Goal: Transaction & Acquisition: Purchase product/service

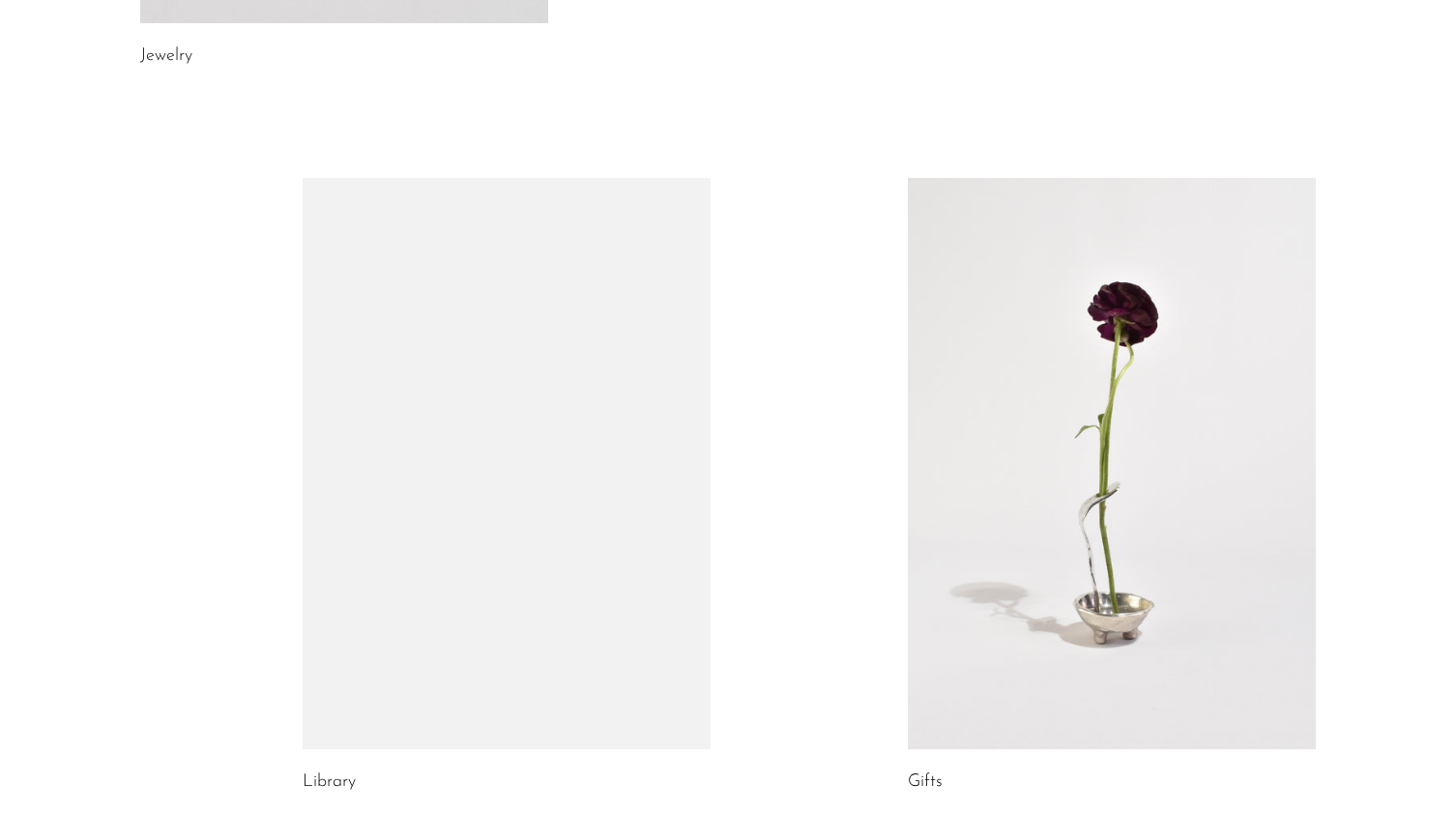
scroll to position [1065, 0]
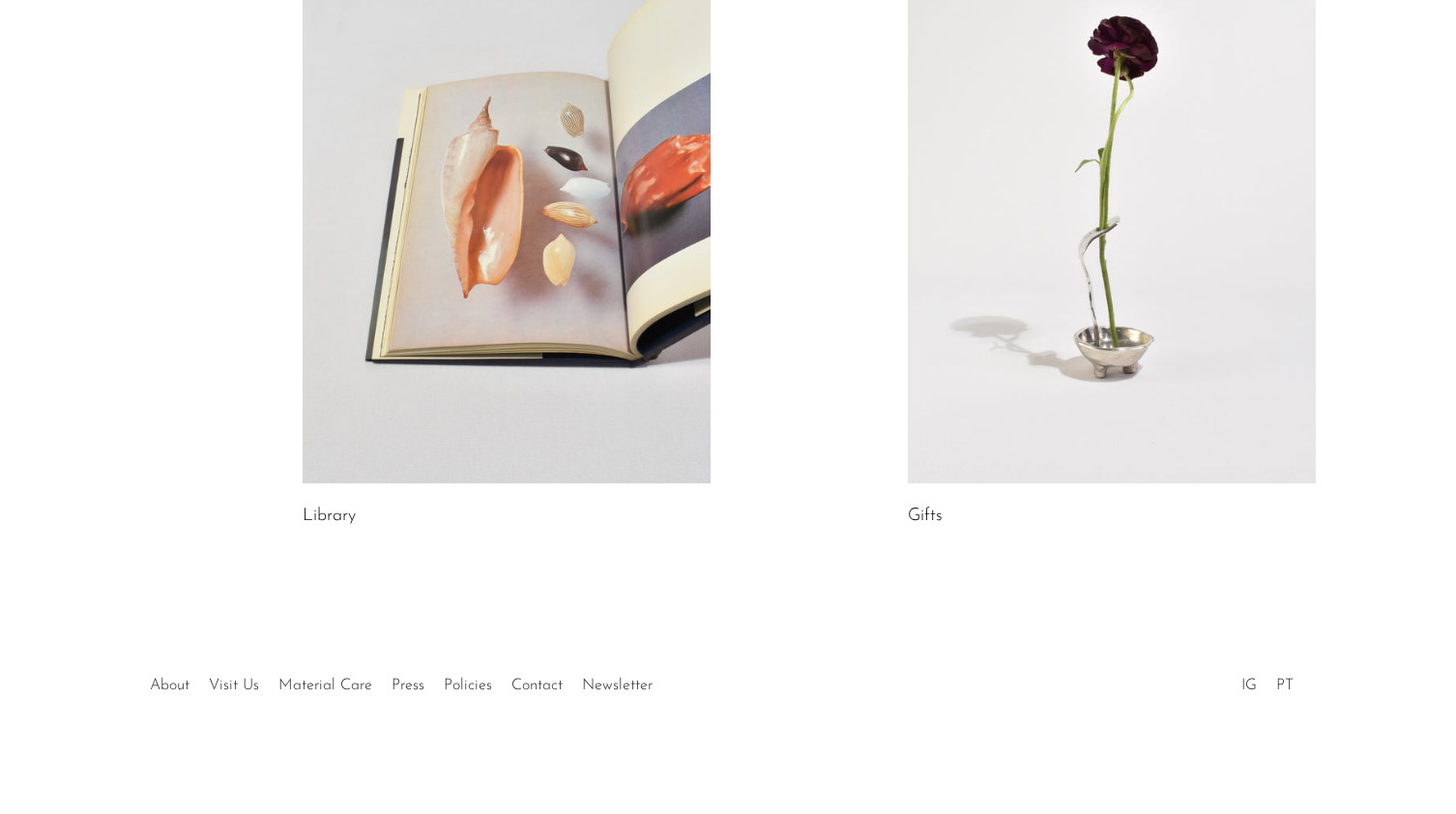
click at [619, 678] on div at bounding box center [728, 666] width 372 height 68
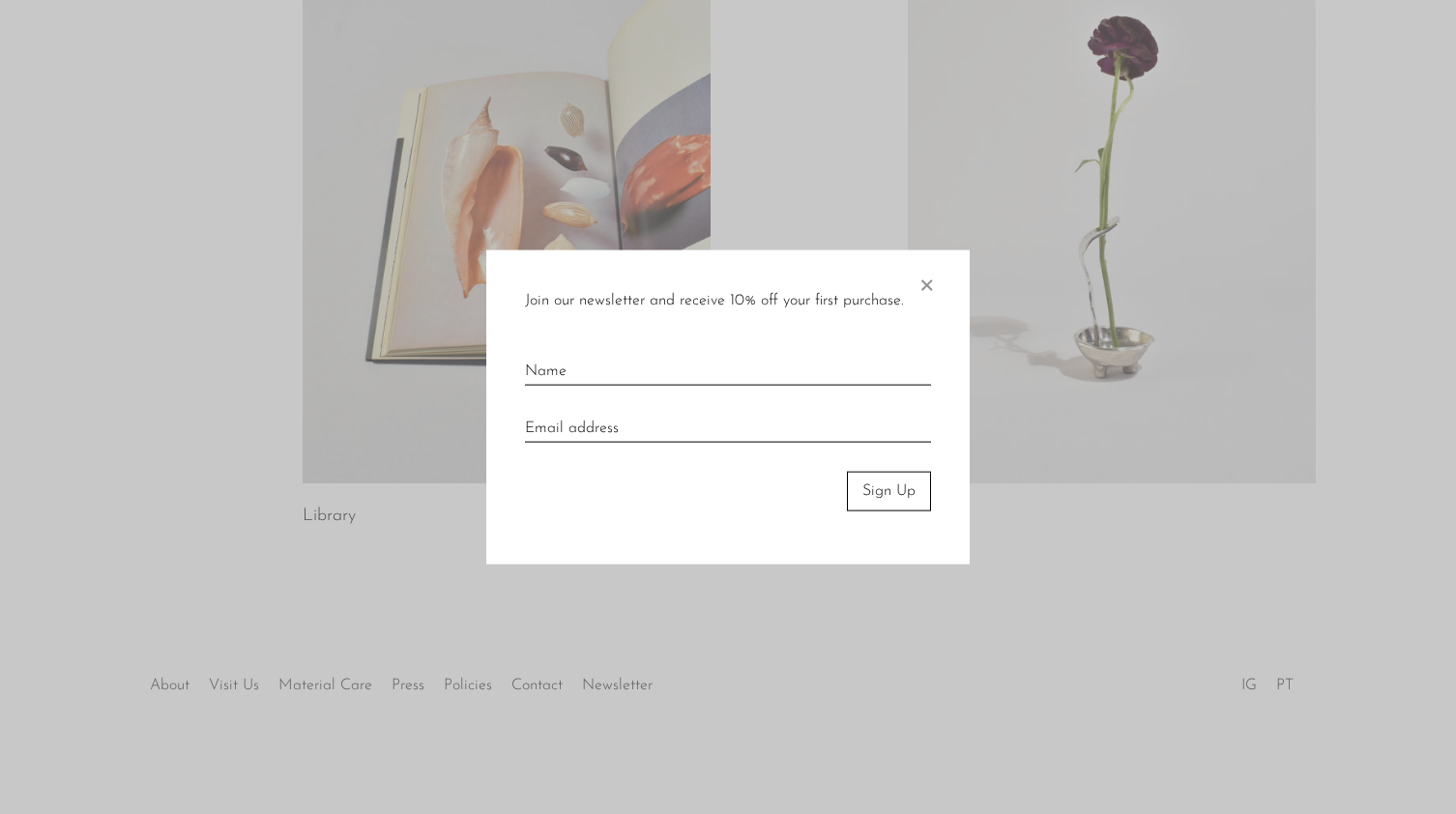
click at [619, 690] on div at bounding box center [728, 407] width 1456 height 814
click at [595, 367] on input "text" at bounding box center [728, 364] width 406 height 43
type input "Nicholas"
click at [605, 428] on input "email" at bounding box center [728, 422] width 406 height 43
type input "n"
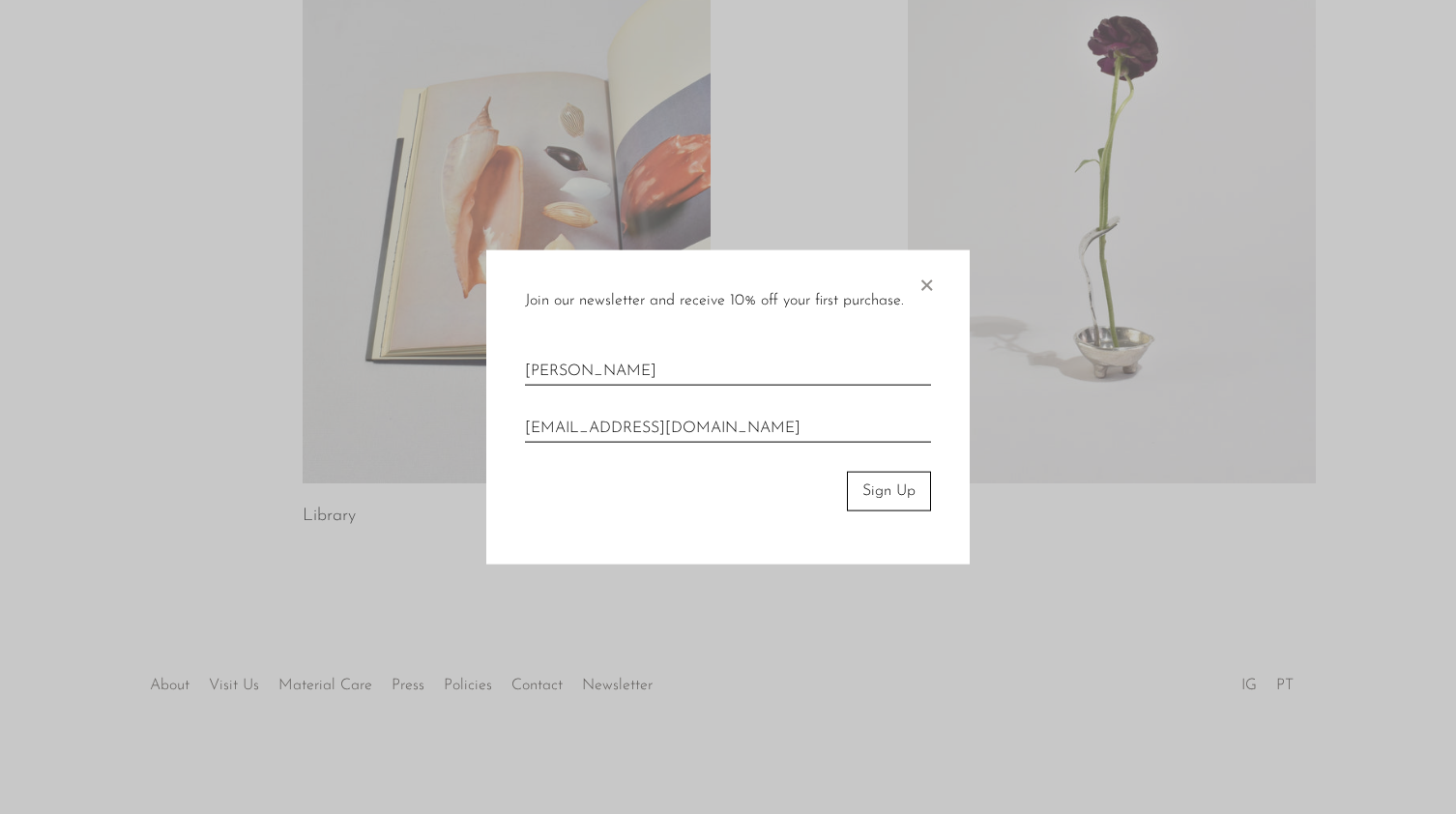
type input "nicholasgeorgearvanitis@gmail.com"
click at [885, 483] on button "Sign Up" at bounding box center [889, 491] width 84 height 39
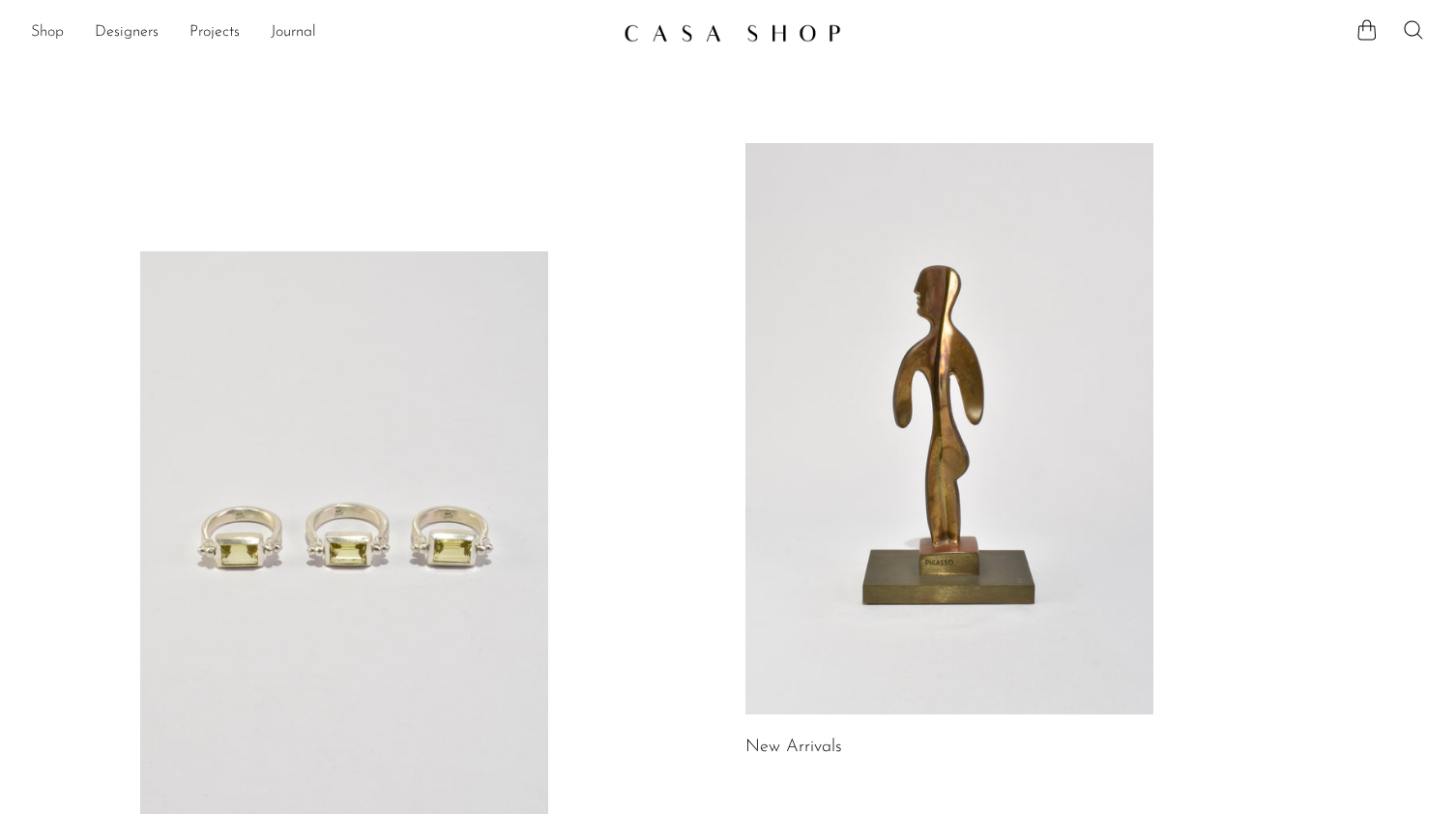
click at [49, 38] on link "Shop" at bounding box center [48, 33] width 33 height 25
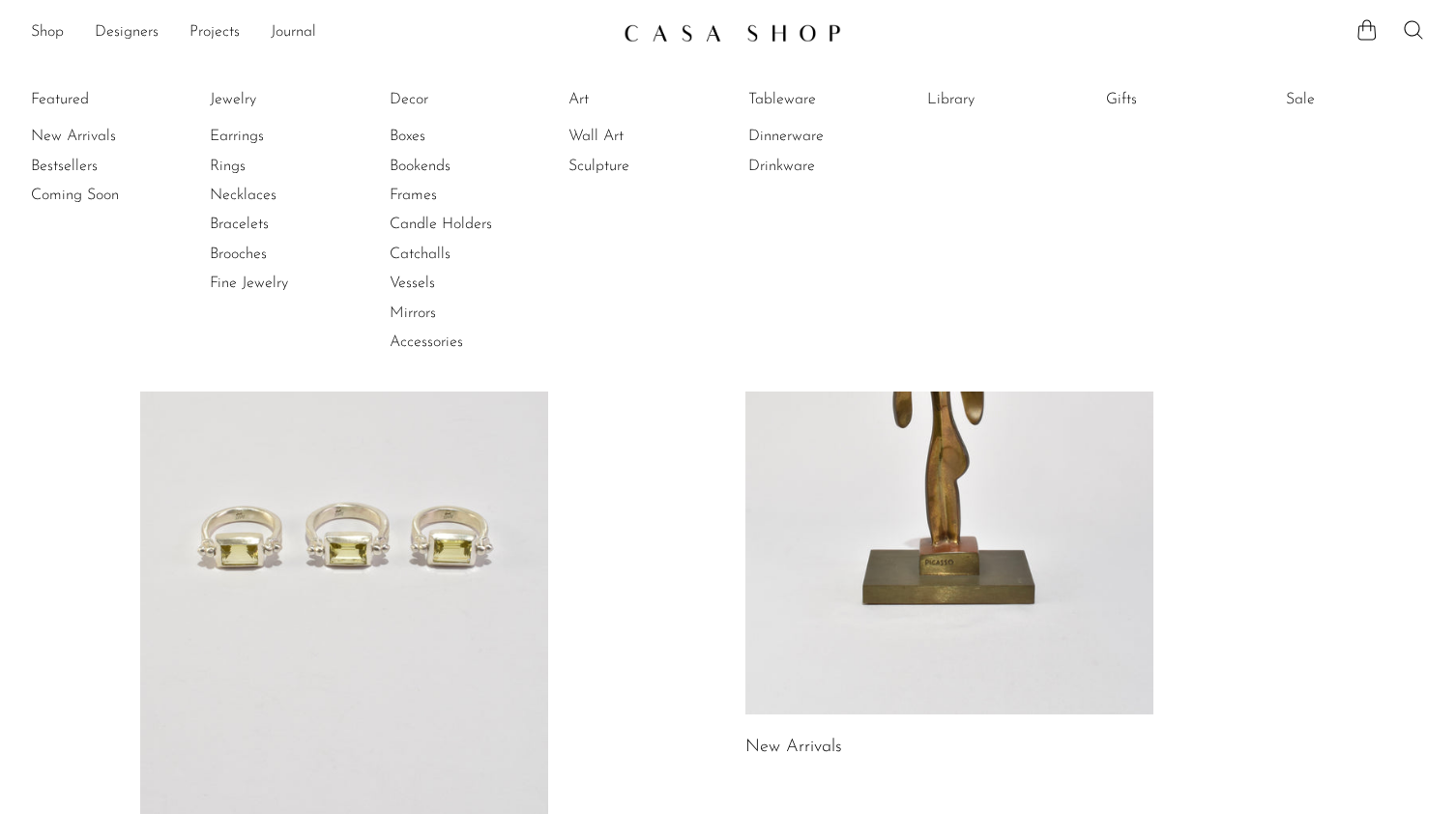
click at [40, 317] on li "Featured New Arrivals Bestsellers Coming Soon" at bounding box center [101, 221] width 140 height 280
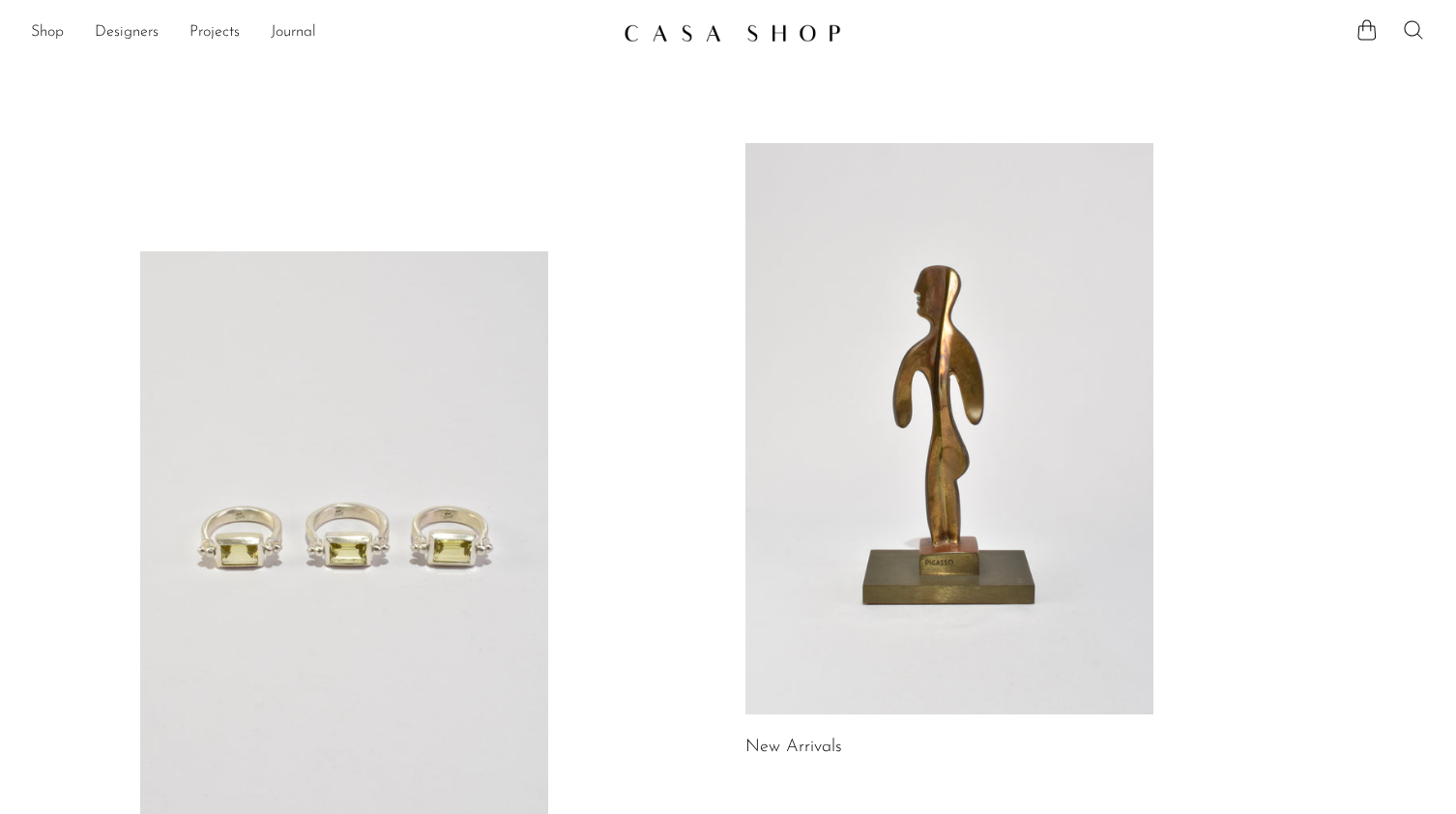
click at [1414, 31] on icon at bounding box center [1413, 30] width 23 height 23
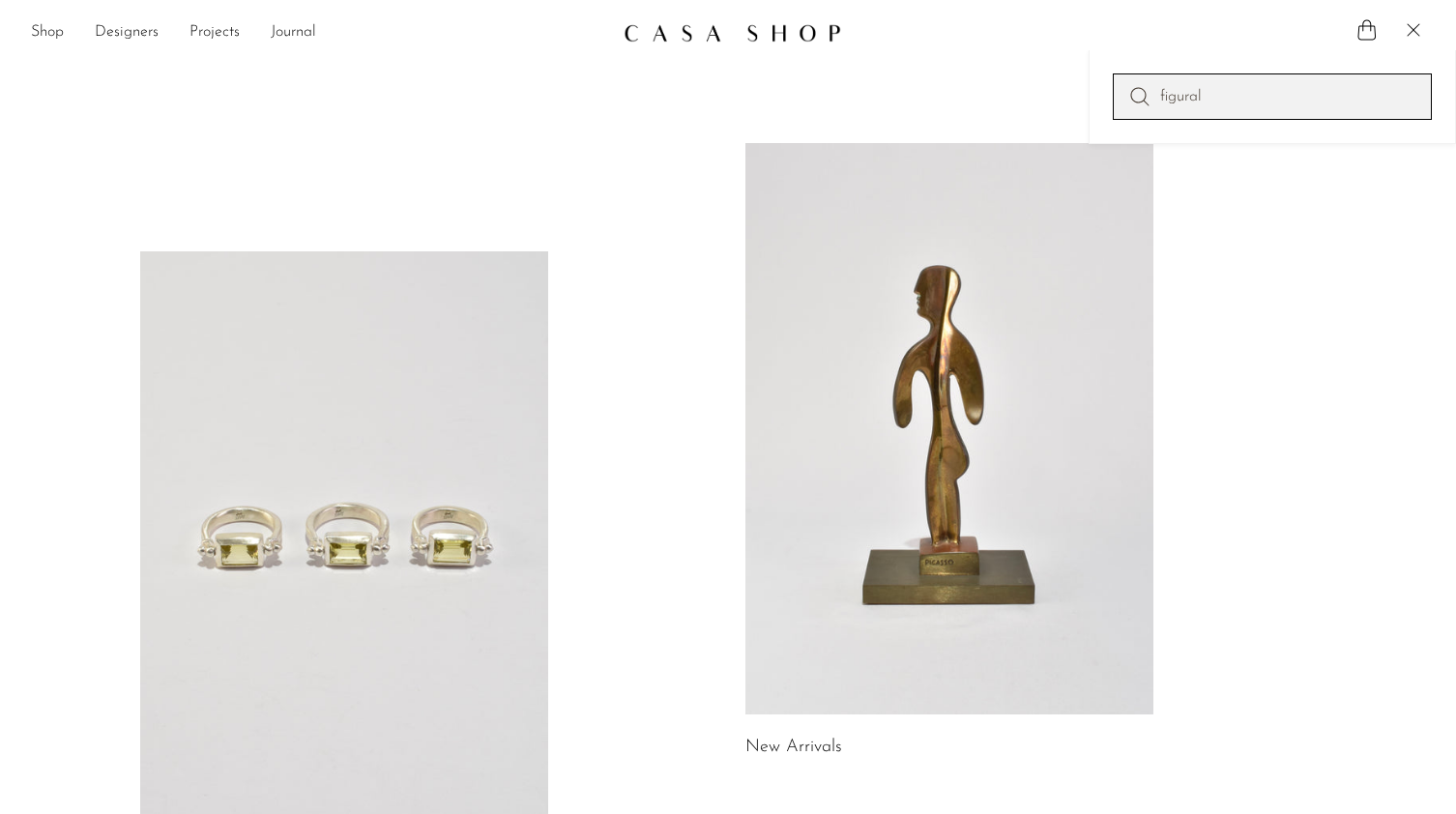
type input "figural"
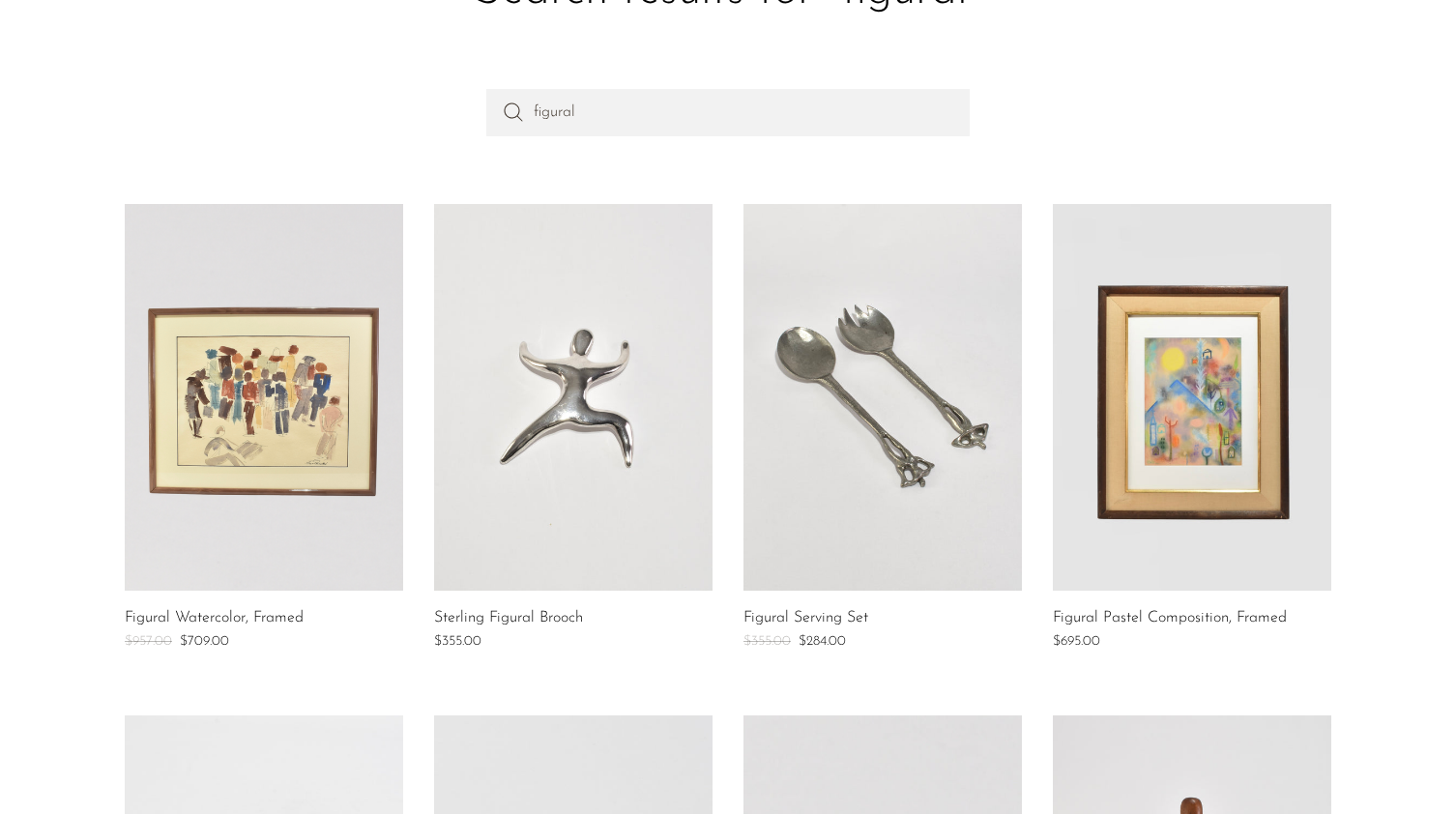
scroll to position [160, 0]
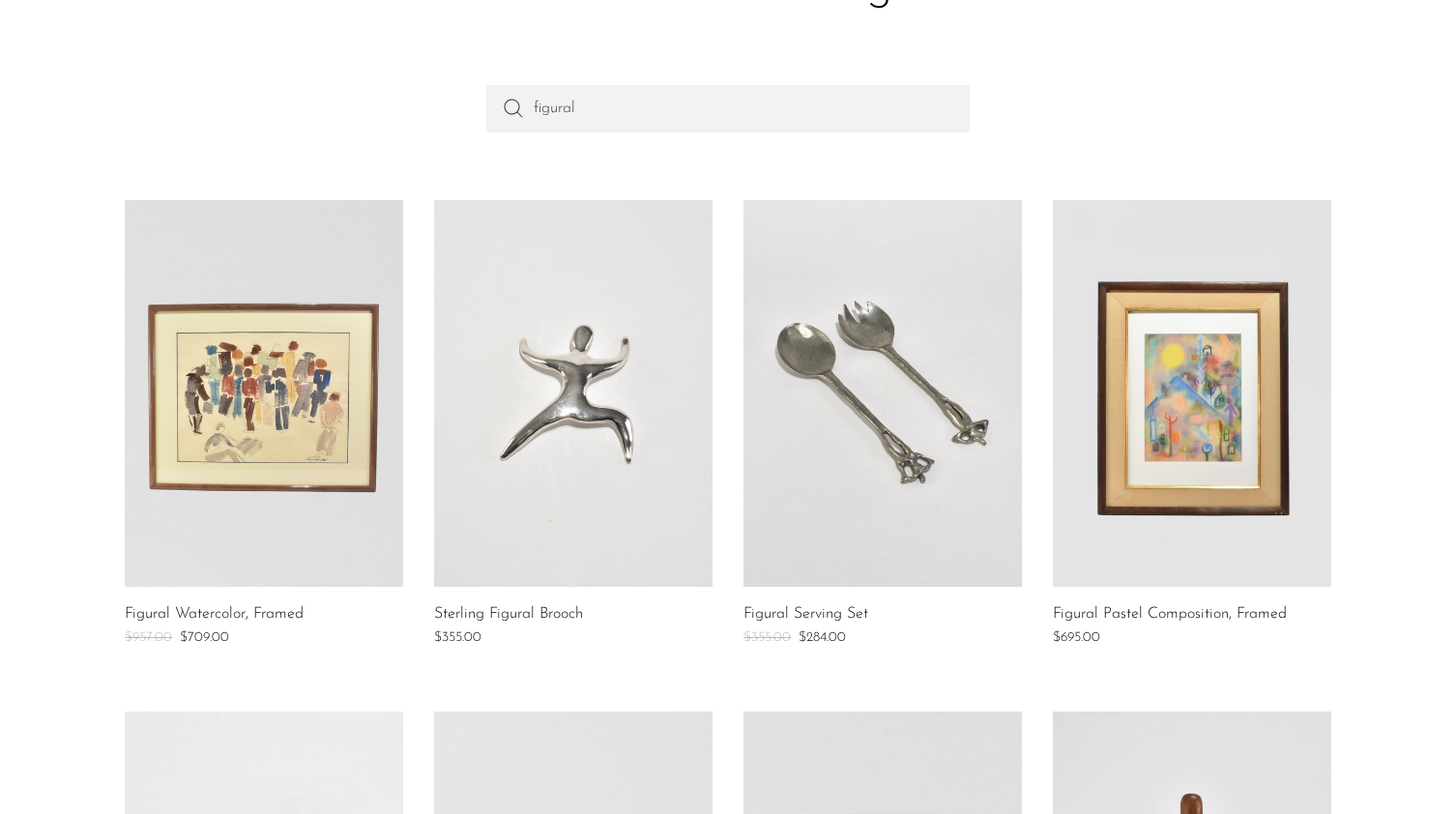
click at [926, 361] on link at bounding box center [883, 393] width 278 height 387
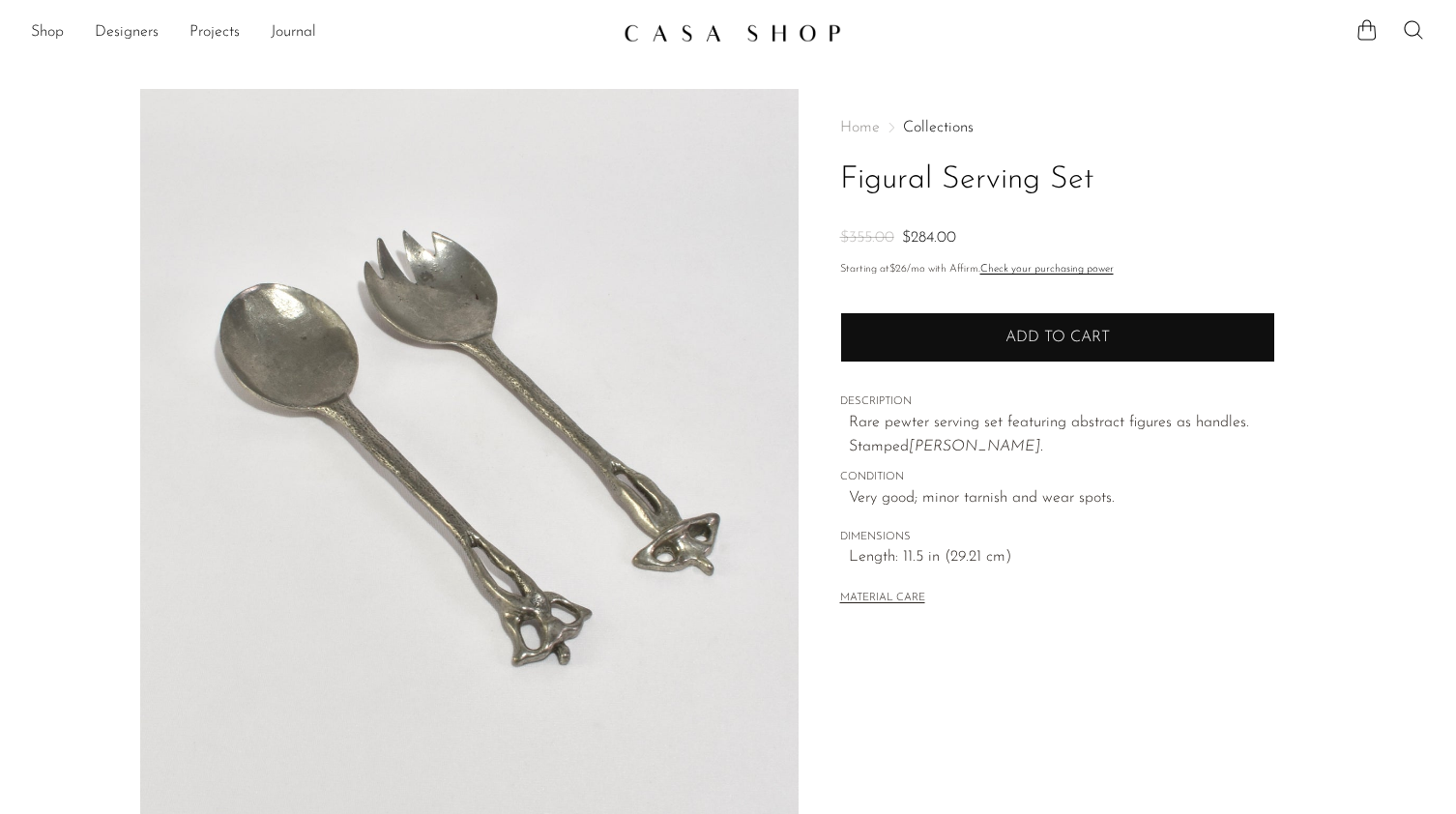
click at [1004, 355] on button "Add to cart" at bounding box center [1057, 338] width 436 height 50
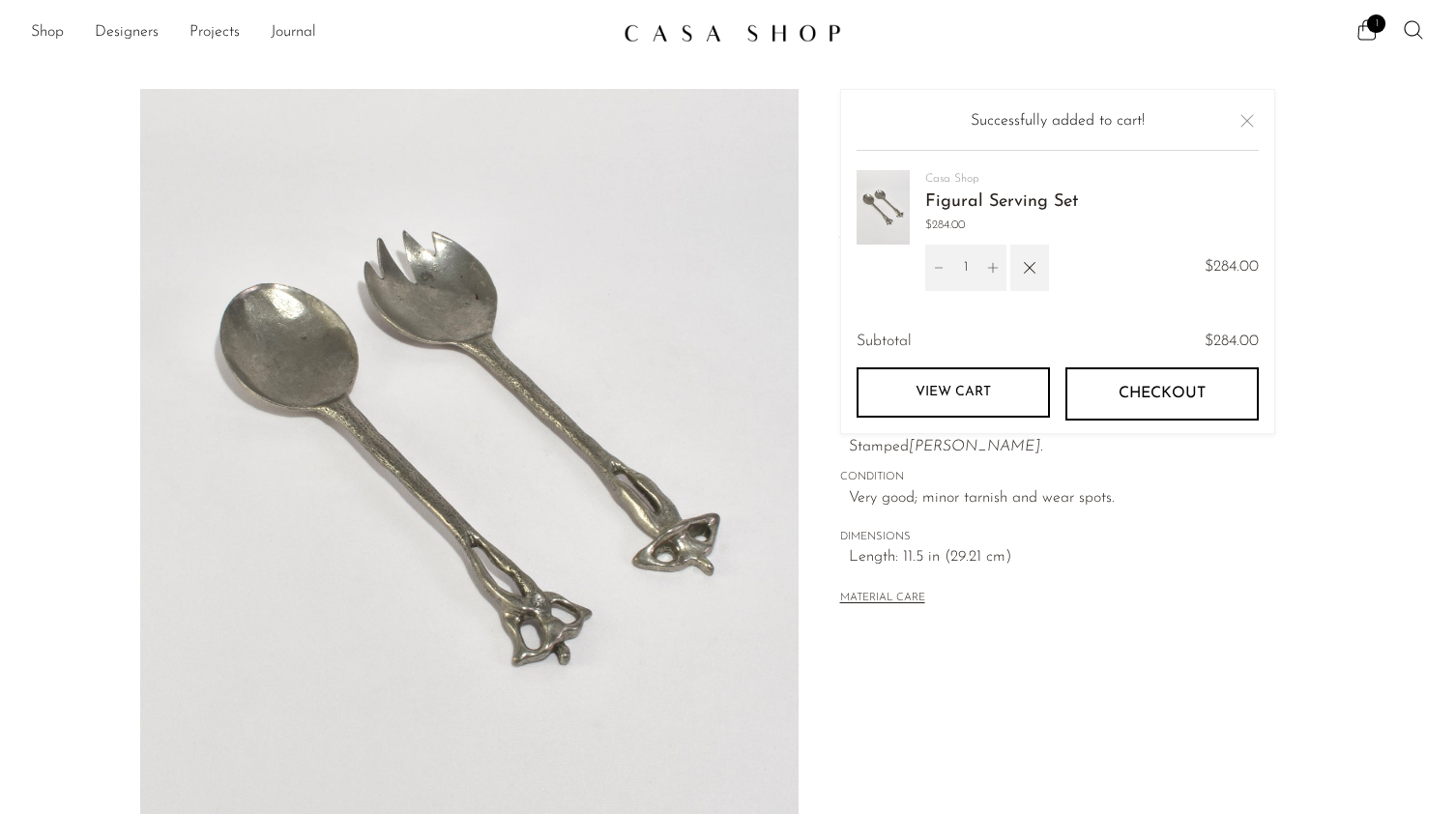
click at [1019, 625] on div "Home Collections Figural Serving Set $355.00 $284.00 Starting at $26 /mo with A…" at bounding box center [1057, 365] width 436 height 552
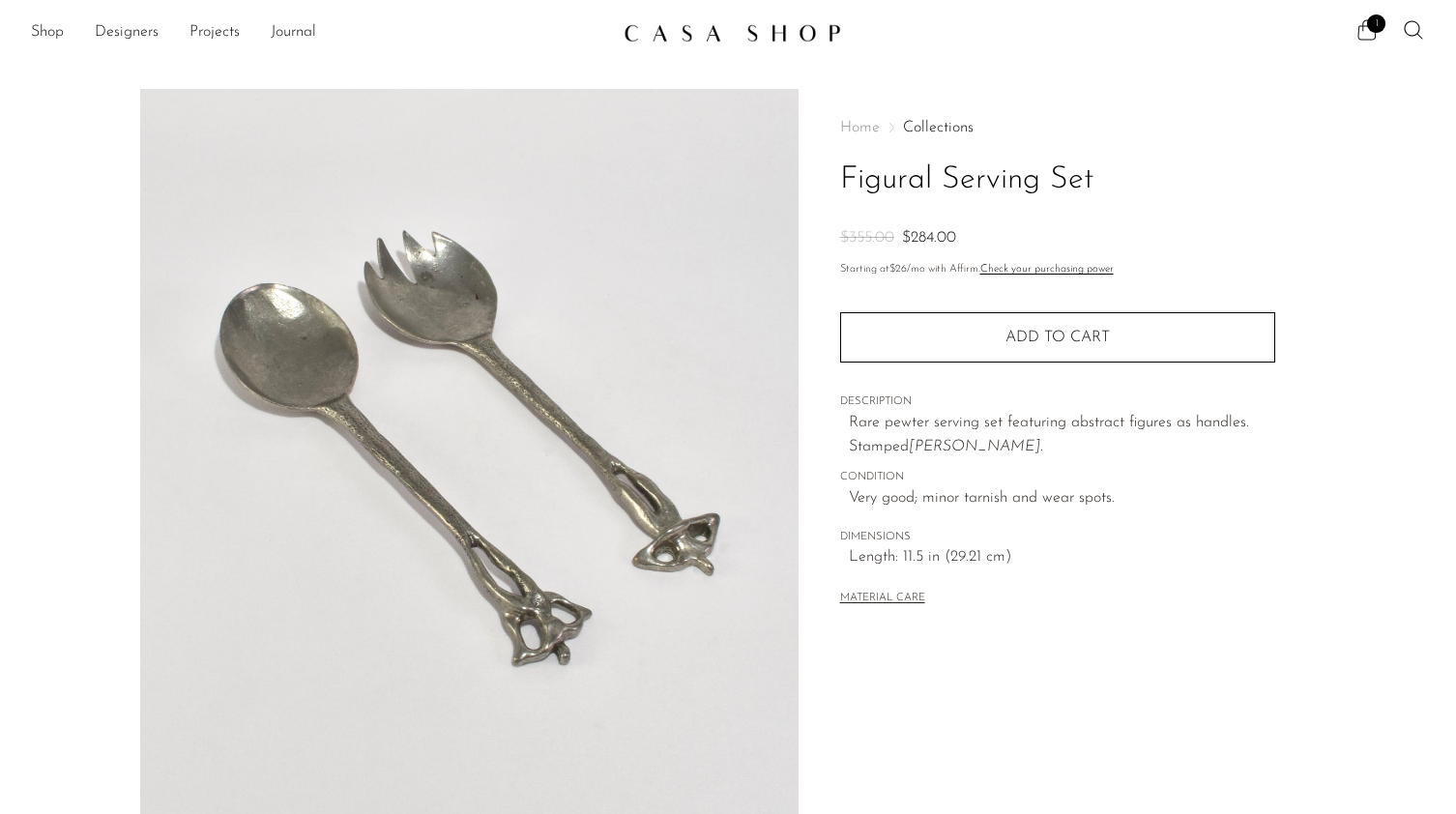
click at [1368, 28] on span "1" at bounding box center [1375, 23] width 18 height 18
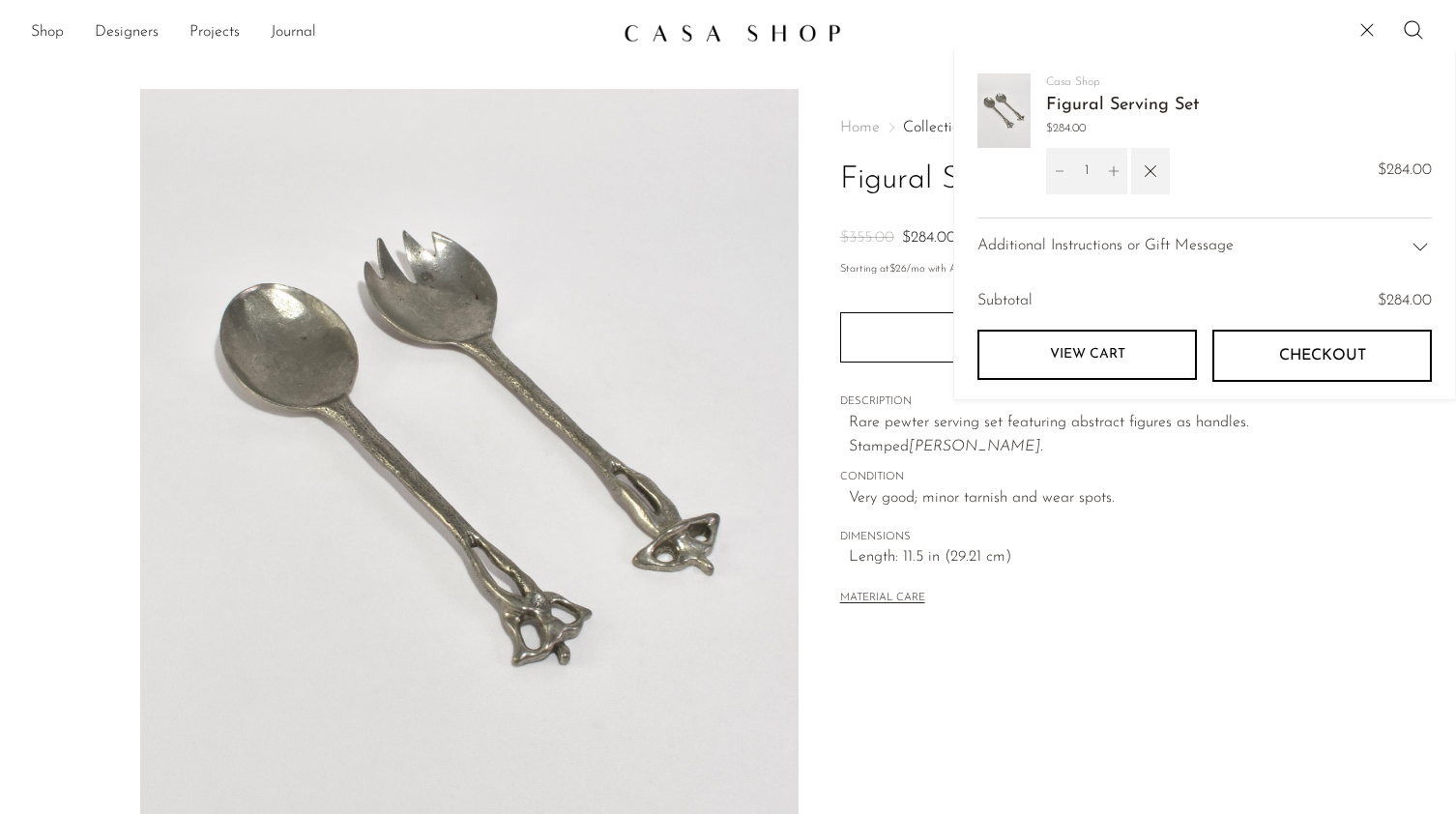
click at [1286, 353] on span "Checkout" at bounding box center [1323, 356] width 87 height 18
click at [1141, 251] on span "Additional Instructions or Gift Message" at bounding box center [1106, 246] width 256 height 25
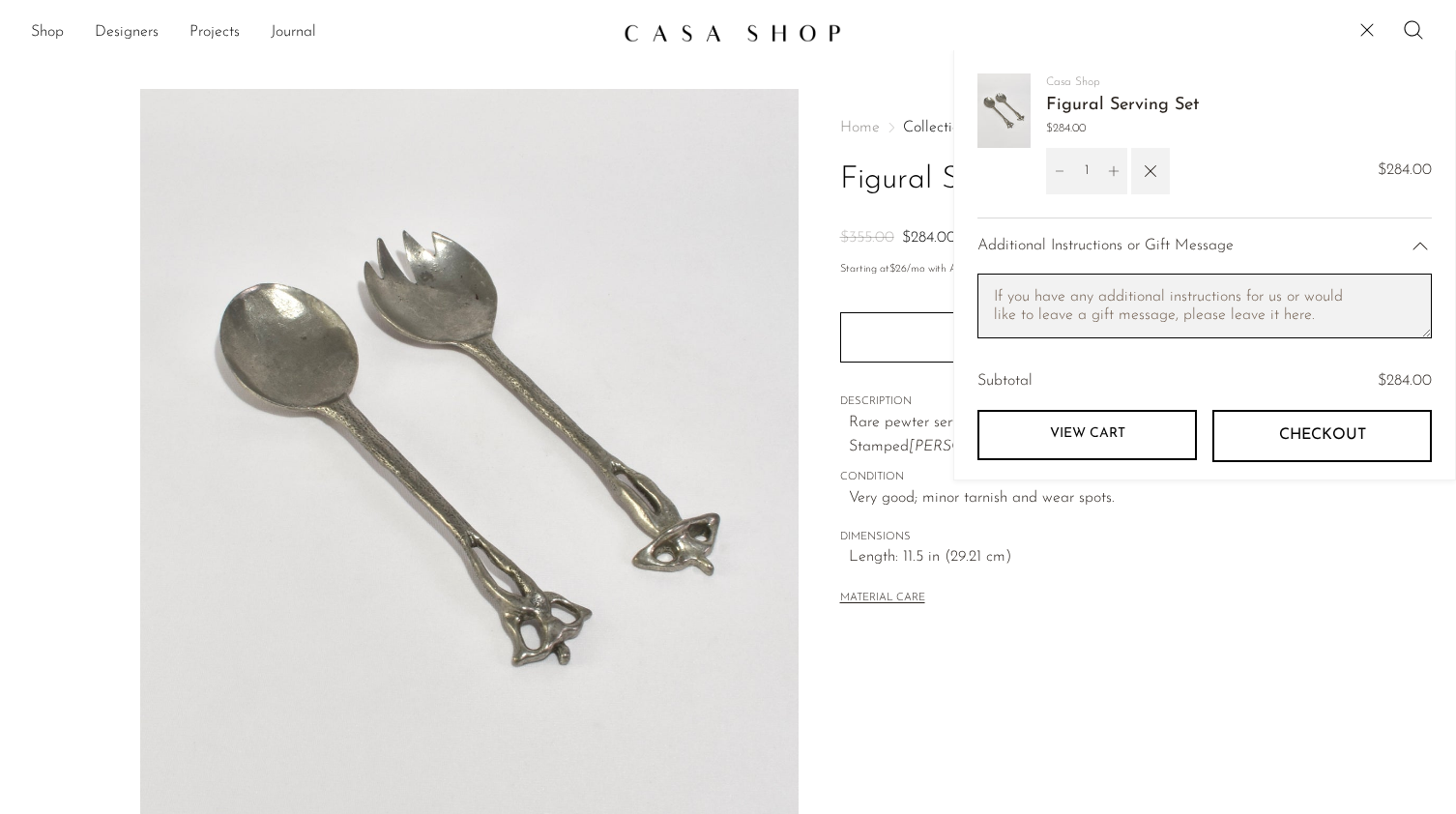
click at [1206, 319] on textarea "Cart note" at bounding box center [1205, 306] width 455 height 65
drag, startPoint x: 1242, startPoint y: 293, endPoint x: 1188, endPoint y: 291, distance: 54.0
click at [1188, 291] on textarea "This is a present for our friends who recently got married. Please make sure to…" at bounding box center [1205, 306] width 455 height 65
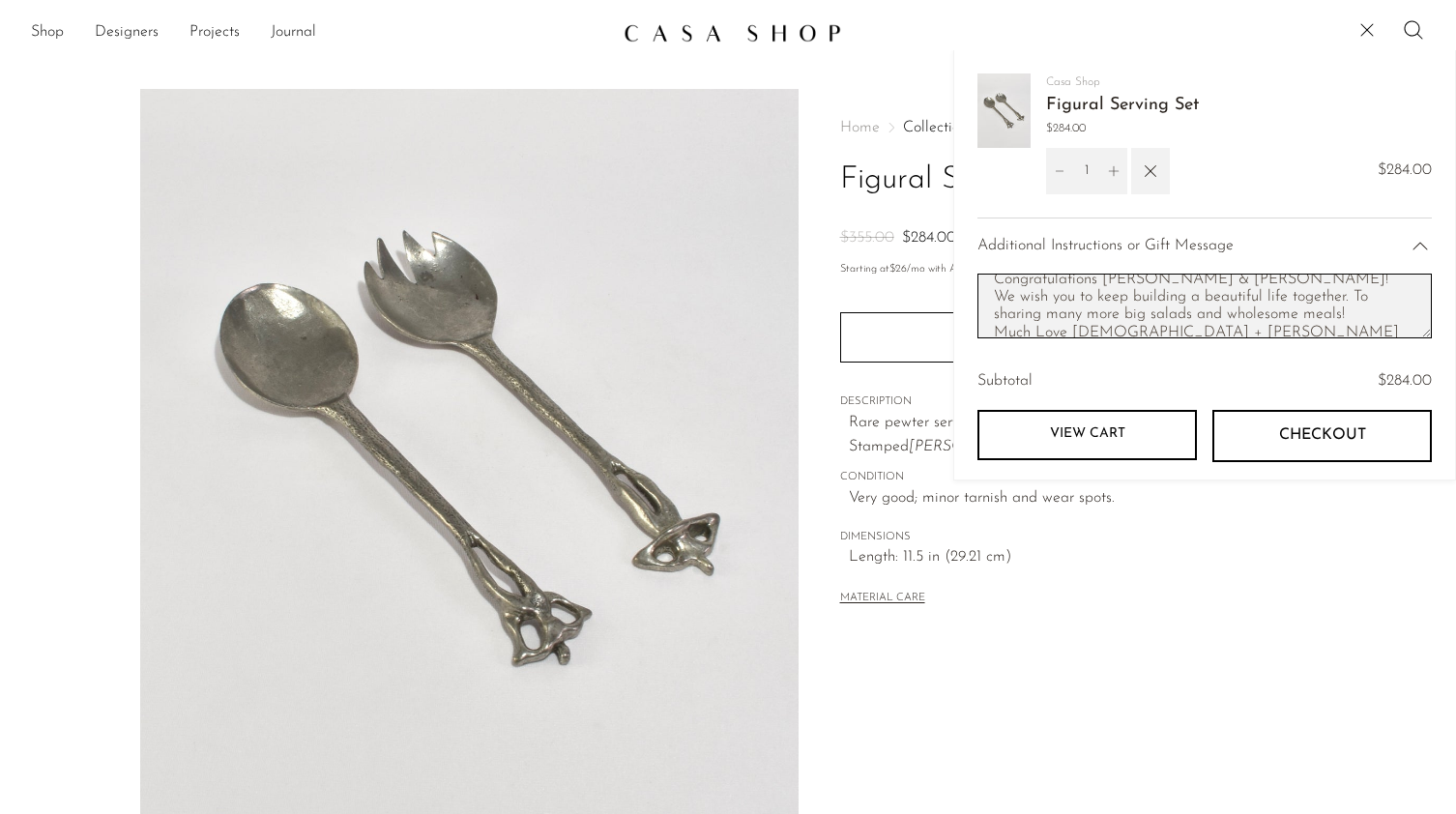
scroll to position [89, 0]
click at [1045, 314] on textarea "This is a present for our friends who recently got married. Please make sure to…" at bounding box center [1205, 306] width 455 height 65
click at [1061, 315] on textarea "This is a present for our friends who recently got married. Please make sure to…" at bounding box center [1205, 306] width 455 height 65
click at [1238, 283] on textarea "This is a present for our friends who recently got married. Please make sure to…" at bounding box center [1205, 306] width 455 height 65
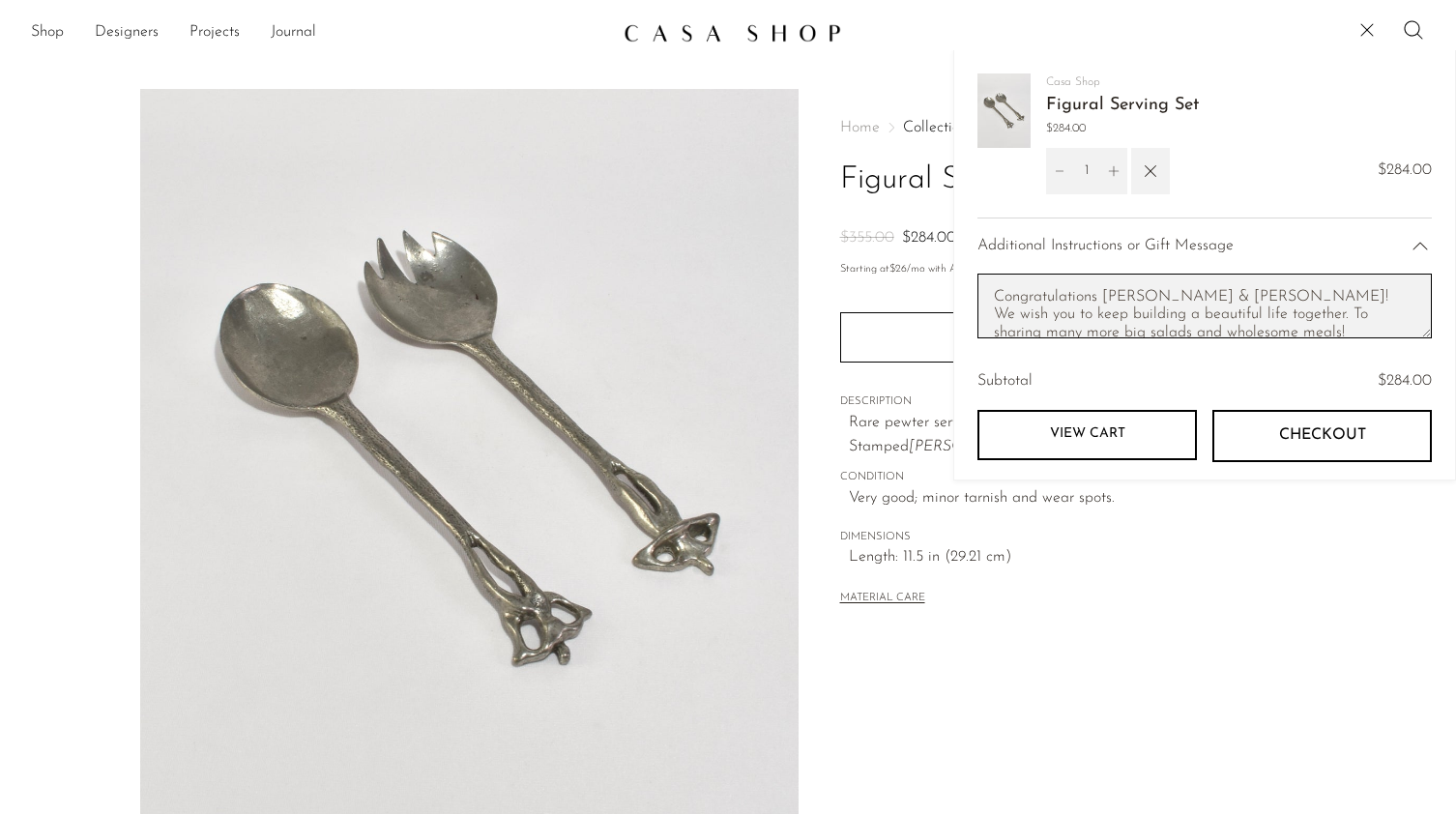
scroll to position [64, 0]
drag, startPoint x: 1188, startPoint y: 320, endPoint x: 1081, endPoint y: 325, distance: 107.1
click at [1081, 325] on textarea "This is a present for our friends who recently got married. Please make sure to…" at bounding box center [1205, 306] width 455 height 65
drag, startPoint x: 1081, startPoint y: 322, endPoint x: 1023, endPoint y: 323, distance: 58.0
click at [1023, 323] on textarea "This is a present for our friends who recently got married. Please make sure to…" at bounding box center [1205, 306] width 455 height 65
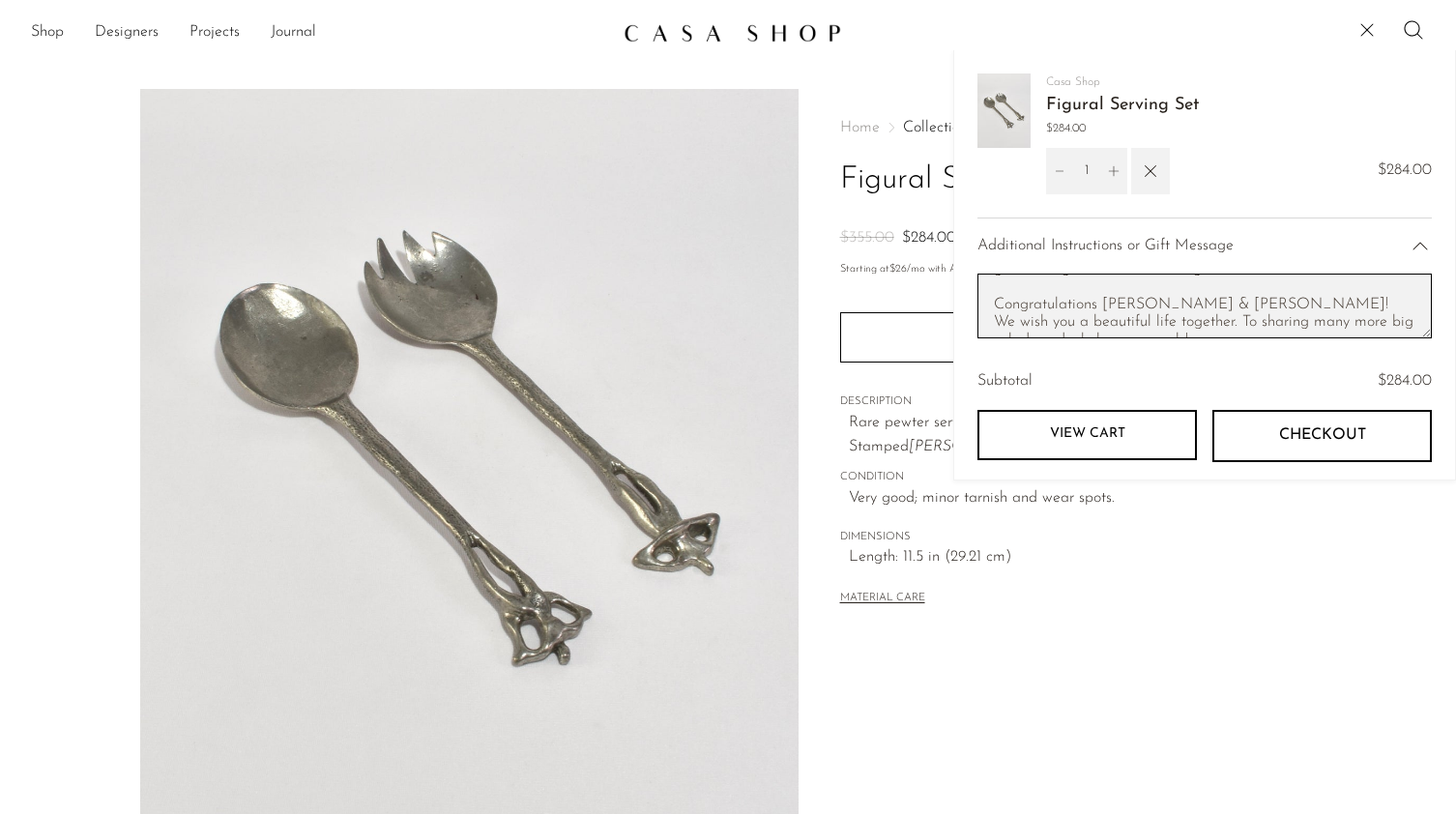
click at [1044, 324] on textarea "This is a present for our friends who recently got married. Please make sure to…" at bounding box center [1205, 306] width 455 height 65
drag, startPoint x: 1088, startPoint y: 320, endPoint x: 997, endPoint y: 317, distance: 91.0
click at [997, 317] on textarea "This is a present for our friends who recently got married. Please make sure to…" at bounding box center [1205, 306] width 455 height 65
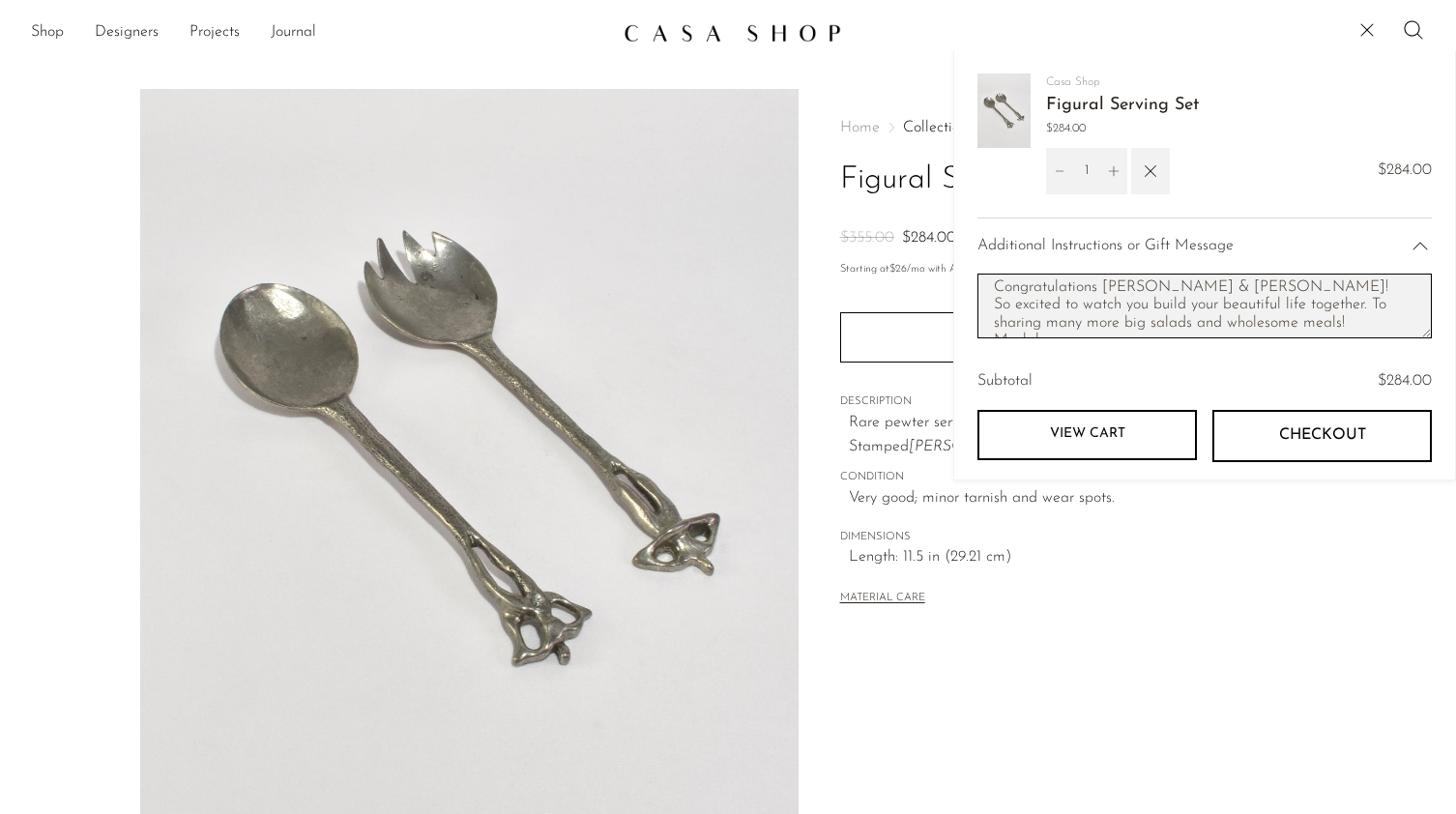
drag, startPoint x: 1222, startPoint y: 301, endPoint x: 922, endPoint y: 299, distance: 300.0
click at [922, 299] on body "Shop Featured New Arrivals Bestsellers" at bounding box center [728, 630] width 1456 height 1259
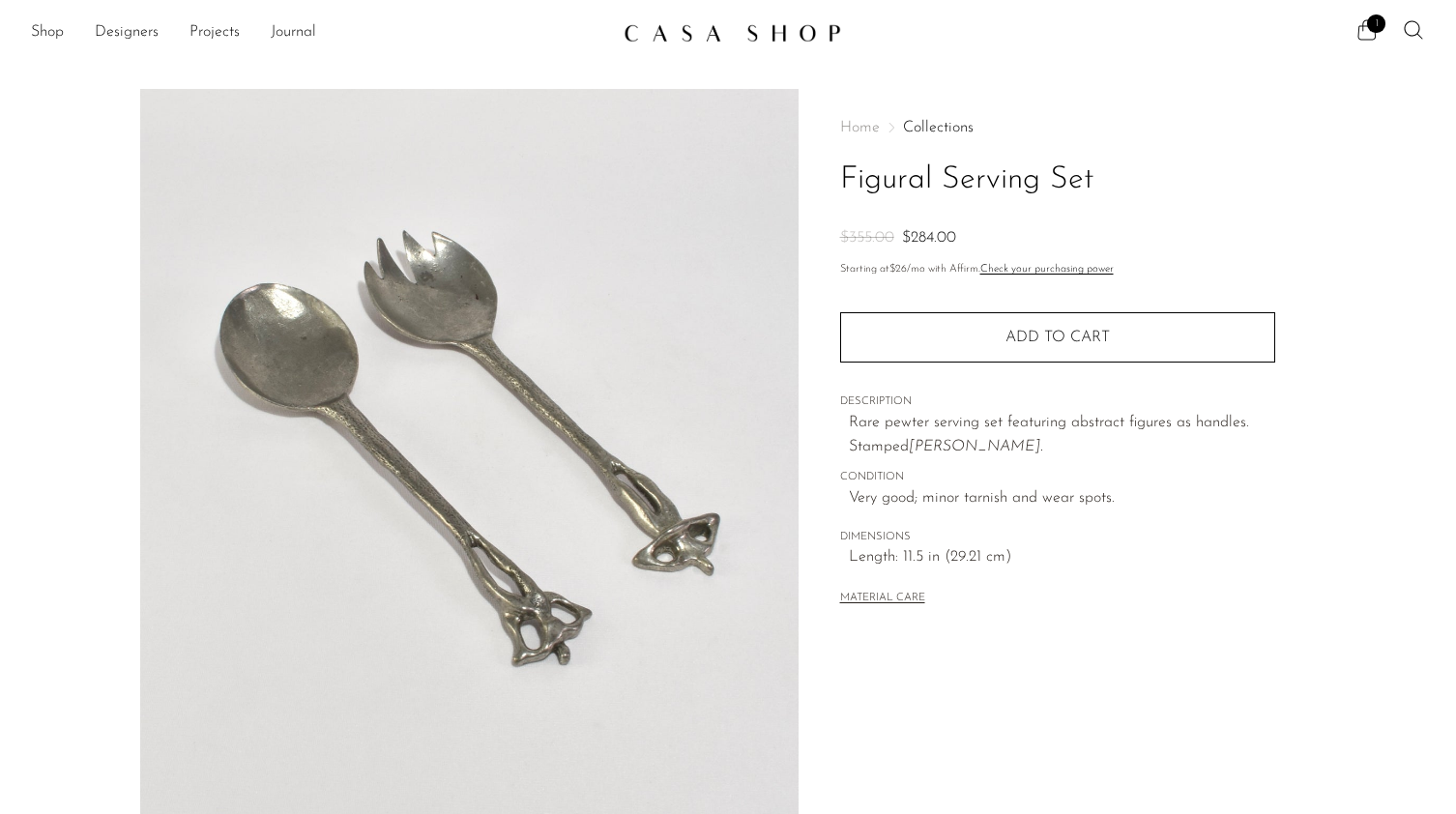
click at [1367, 22] on span "1" at bounding box center [1375, 23] width 18 height 18
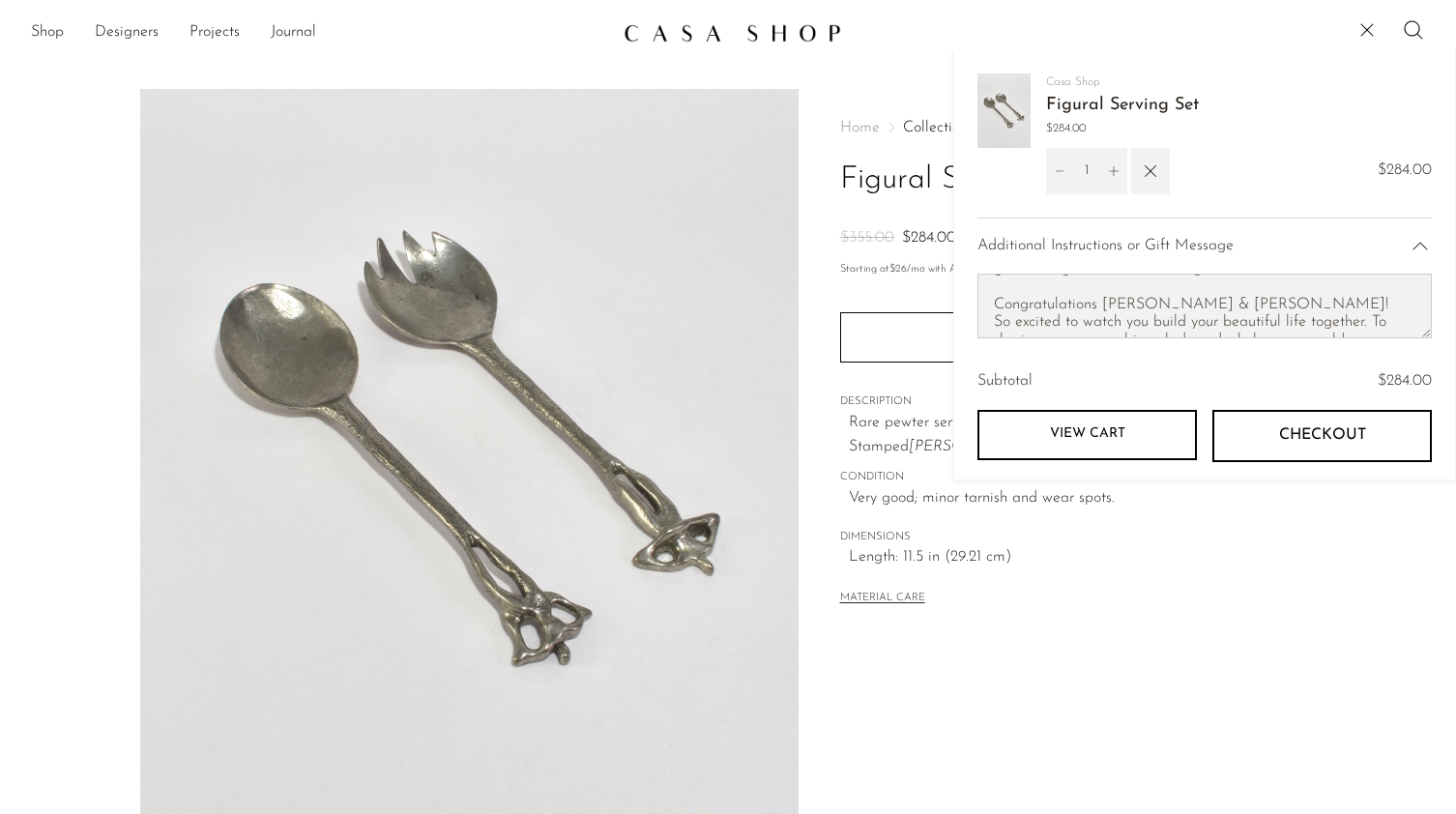
scroll to position [80, 0]
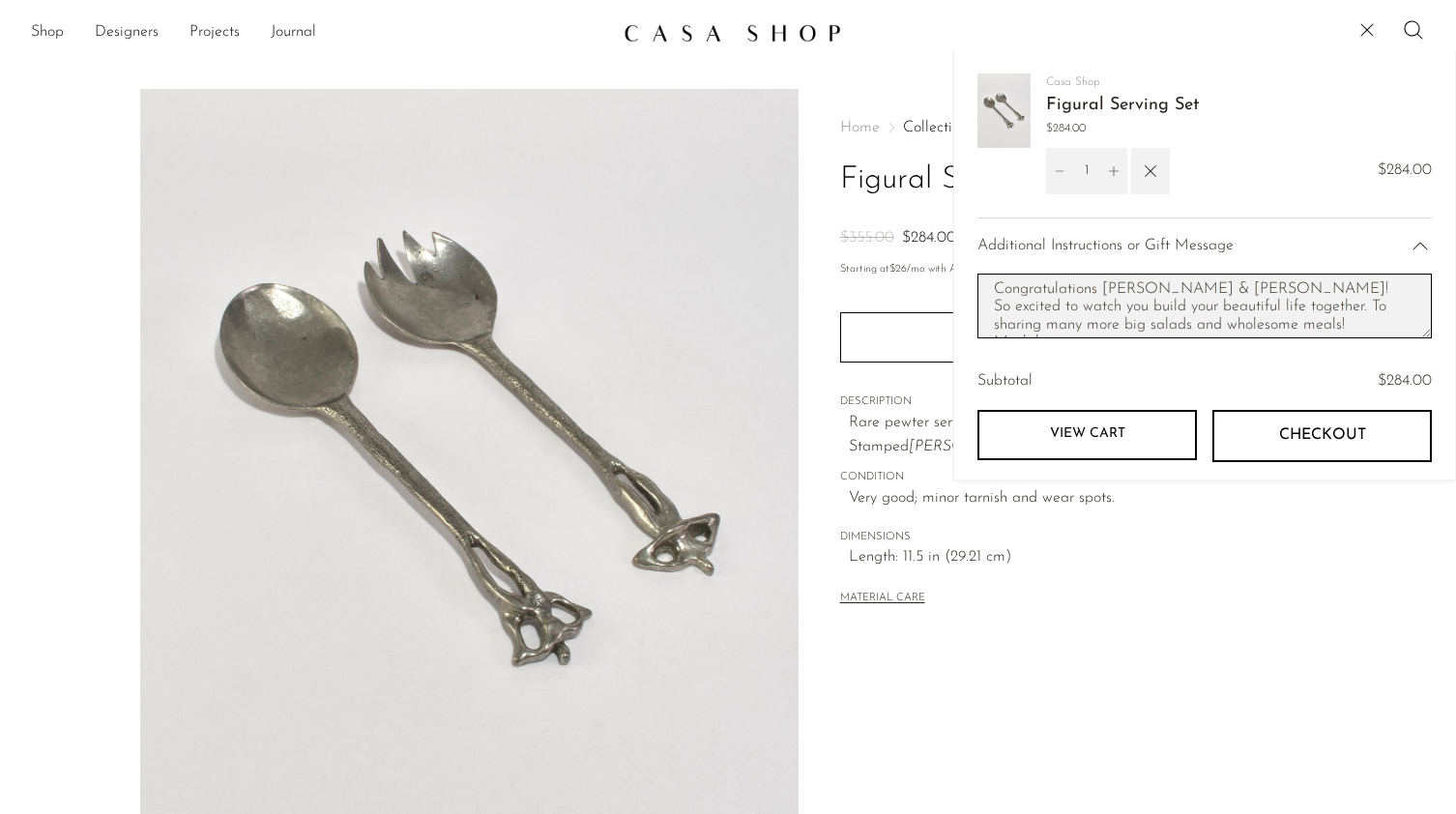
click at [1214, 306] on textarea "This is a present for our friends who recently got married. Please make sure to…" at bounding box center [1205, 306] width 455 height 65
drag, startPoint x: 1369, startPoint y: 306, endPoint x: 990, endPoint y: 296, distance: 379.1
click at [990, 296] on textarea "This is a present for our friends who recently got married. Please make sure to…" at bounding box center [1205, 306] width 455 height 65
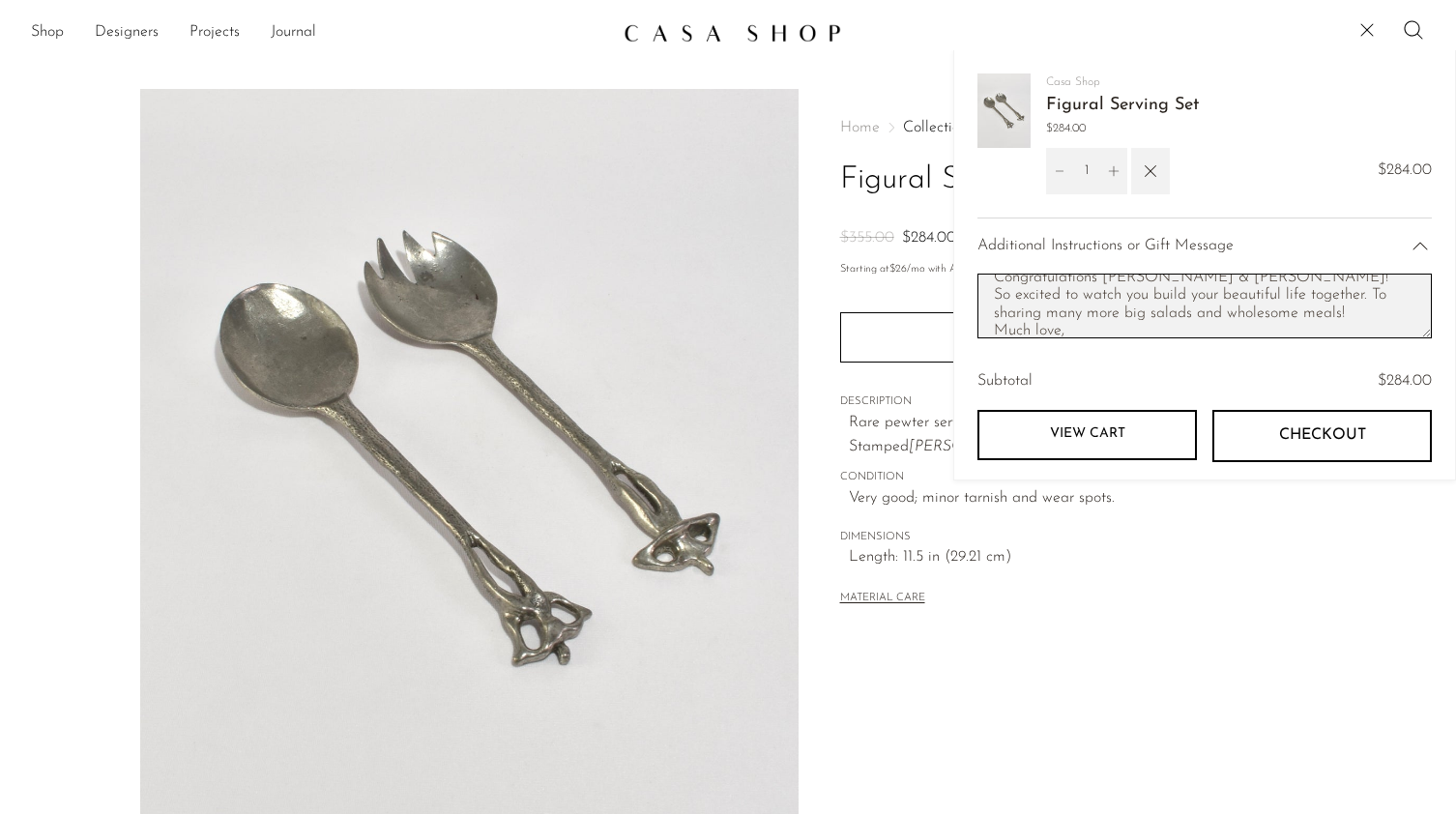
click at [1367, 292] on textarea "This is a present for our friends who recently got married. Please make sure to…" at bounding box center [1205, 306] width 455 height 65
drag, startPoint x: 1371, startPoint y: 292, endPoint x: 992, endPoint y: 300, distance: 379.1
click at [992, 300] on textarea "This is a present for our friends who recently got married. Please make sure to…" at bounding box center [1205, 306] width 455 height 65
drag, startPoint x: 1231, startPoint y: 308, endPoint x: 1214, endPoint y: 303, distance: 17.7
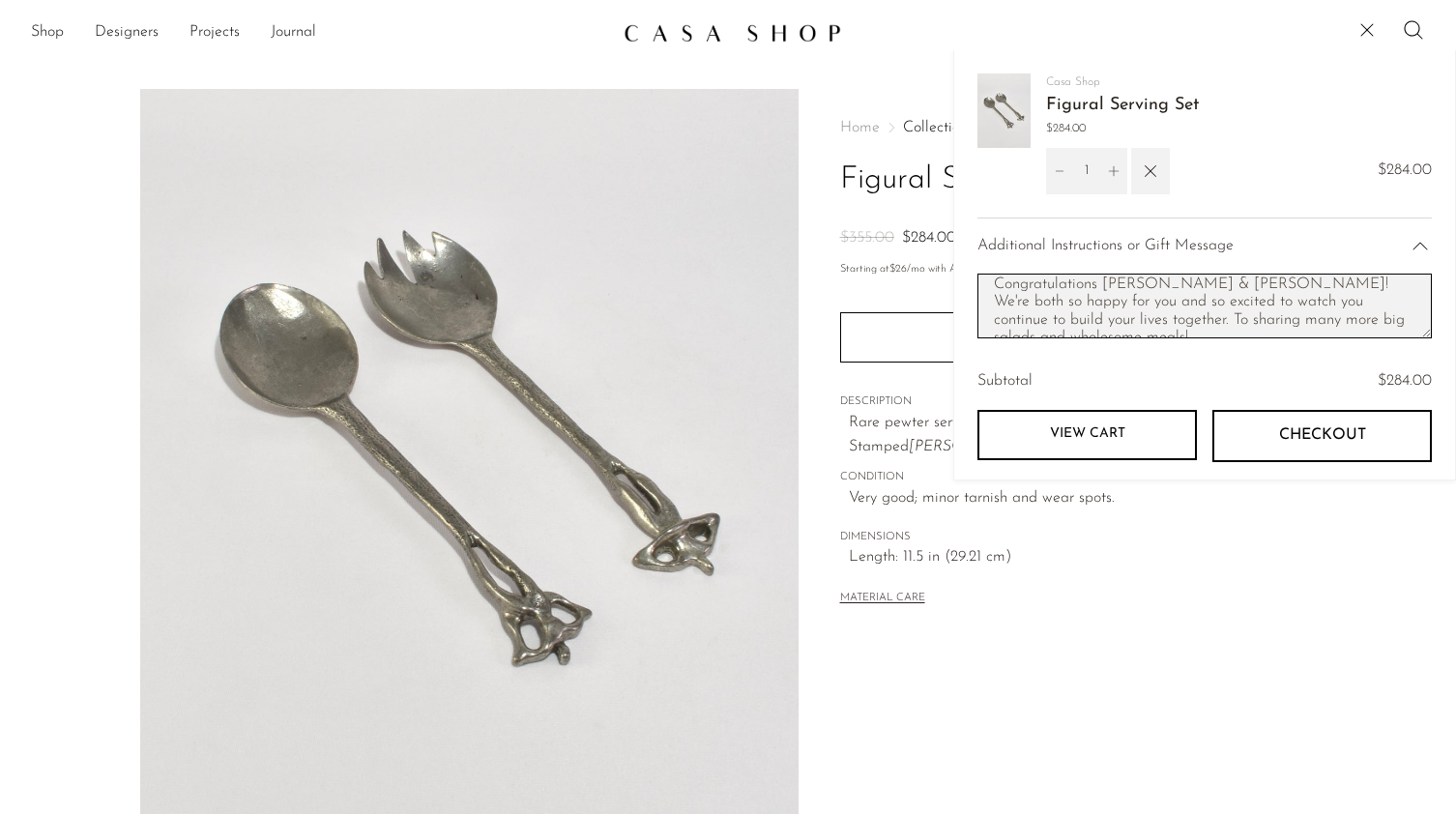
click at [1214, 303] on textarea "This is a present for our friends who recently got married. Please make sure to…" at bounding box center [1205, 306] width 455 height 65
click at [1222, 316] on textarea "This is a present for our friends who recently got married. Please make sure to…" at bounding box center [1205, 306] width 455 height 65
drag, startPoint x: 1230, startPoint y: 319, endPoint x: 1215, endPoint y: 306, distance: 19.8
click at [1215, 306] on textarea "This is a present for our friends who recently got married. Please make sure to…" at bounding box center [1205, 306] width 455 height 65
click at [1198, 324] on textarea "This is a present for our friends who recently got married. Please make sure to…" at bounding box center [1205, 306] width 455 height 65
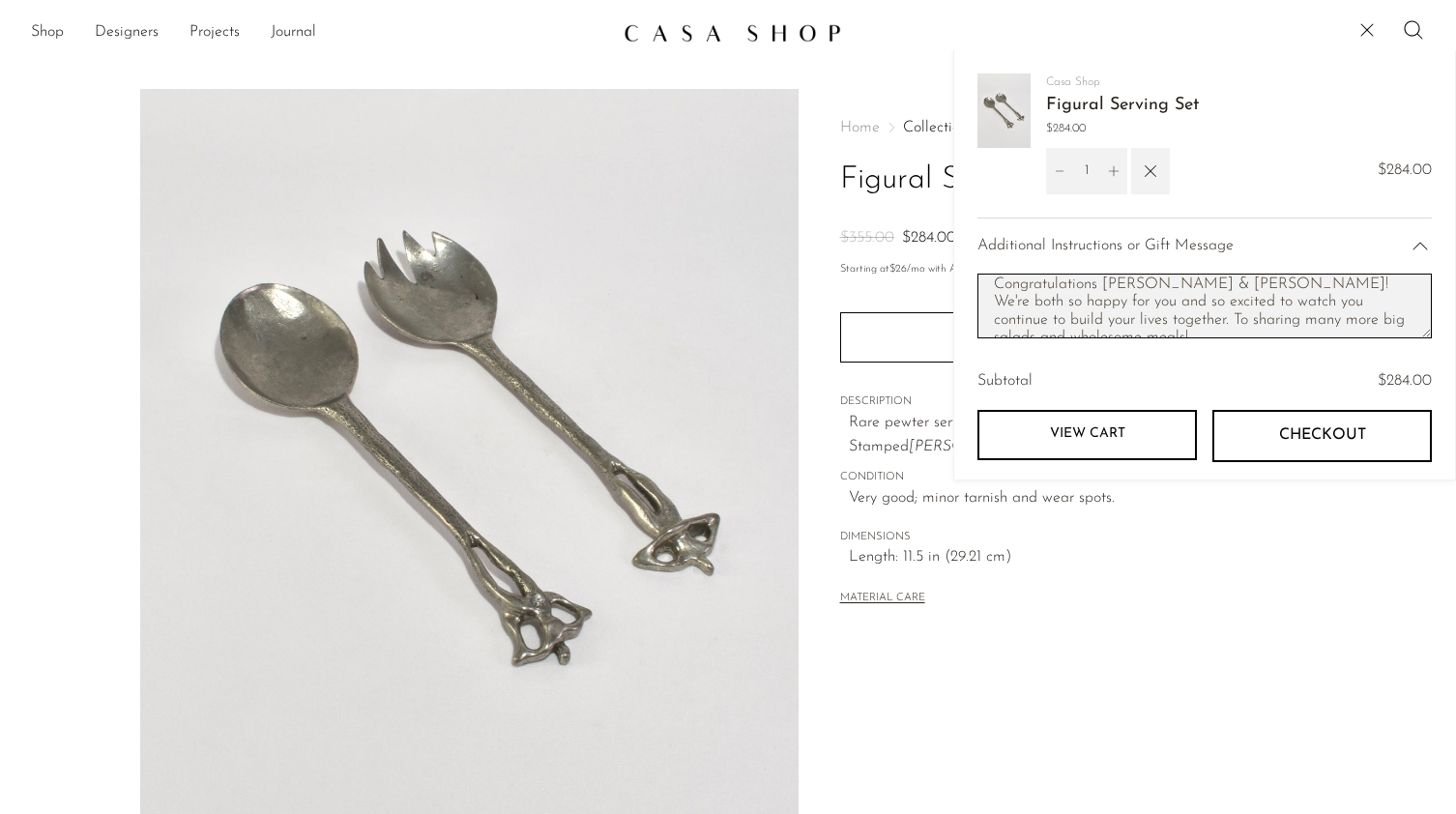
drag, startPoint x: 1232, startPoint y: 320, endPoint x: 1069, endPoint y: 323, distance: 163.0
click at [1069, 323] on textarea "This is a present for our friends who recently got married. Please make sure to…" at bounding box center [1205, 306] width 455 height 65
click at [1206, 300] on textarea "This is a present for our friends who recently got married. Please make sure to…" at bounding box center [1205, 306] width 455 height 65
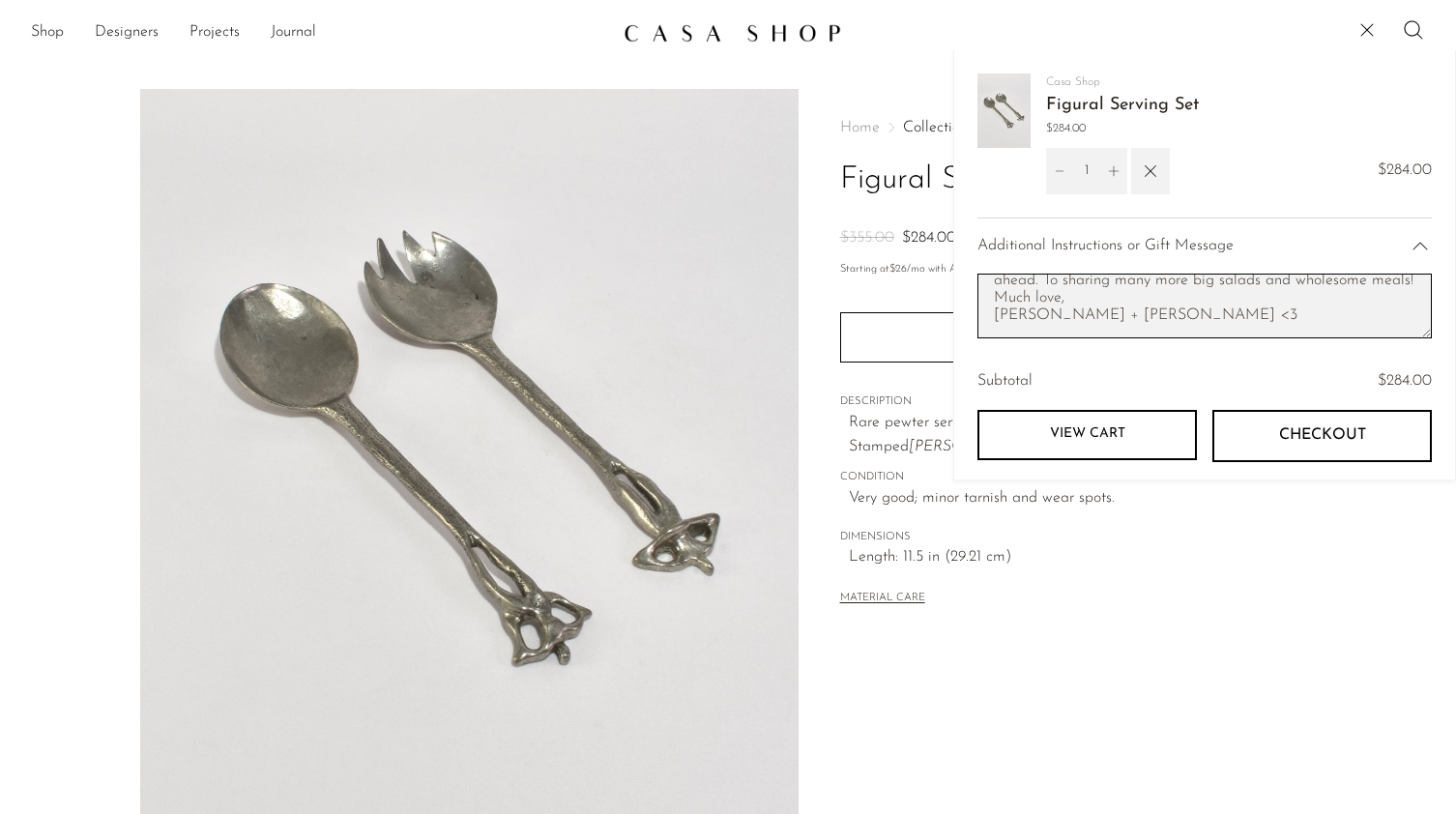
type textarea "This is a present for our friends who recently got married. Please make sure to…"
click at [1336, 438] on span "Checkout" at bounding box center [1323, 436] width 87 height 18
